Goal: Task Accomplishment & Management: Manage account settings

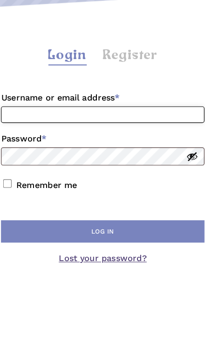
type input "**********"
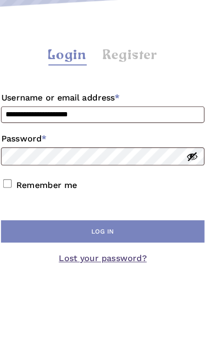
click at [90, 297] on button "Log in" at bounding box center [102, 307] width 177 height 20
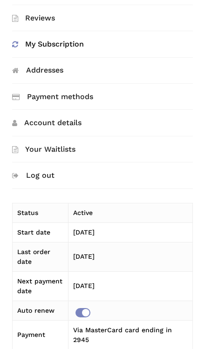
scroll to position [177, 0]
click at [37, 98] on link "Payment methods" at bounding box center [102, 97] width 180 height 26
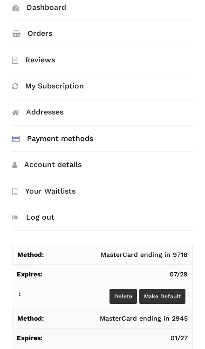
scroll to position [136, 0]
click at [54, 324] on td "MasterCard ending in 2945" at bounding box center [102, 319] width 180 height 20
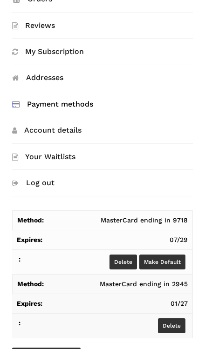
scroll to position [176, 0]
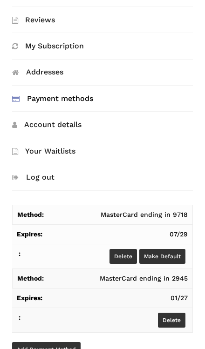
click at [103, 292] on td "01/27" at bounding box center [102, 299] width 180 height 20
click at [166, 275] on td "MasterCard ending in 2945" at bounding box center [102, 279] width 180 height 20
click at [130, 253] on link "Delete" at bounding box center [122, 256] width 27 height 15
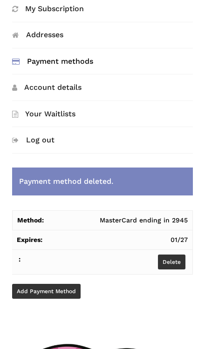
scroll to position [211, 0]
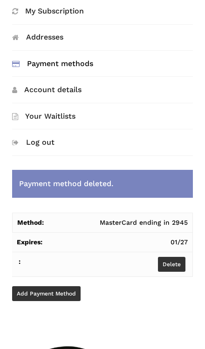
click at [150, 225] on td "MasterCard ending in 2945" at bounding box center [102, 223] width 180 height 20
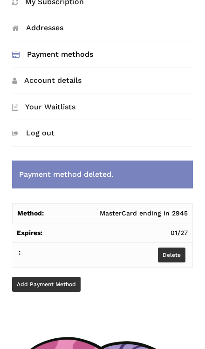
scroll to position [219, 0]
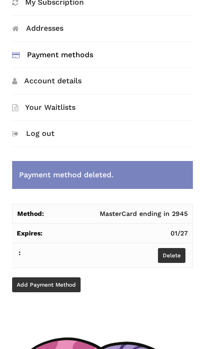
click at [34, 286] on link "Add payment method" at bounding box center [46, 285] width 68 height 15
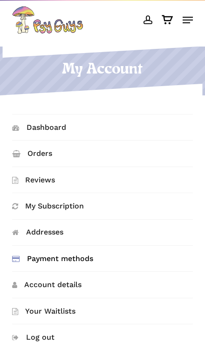
scroll to position [9, 0]
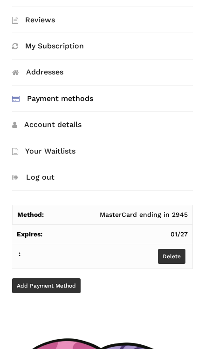
click at [43, 47] on link "My Subscription" at bounding box center [102, 46] width 180 height 26
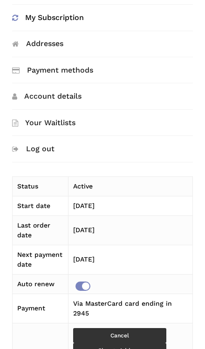
scroll to position [202, 0]
